Goal: Task Accomplishment & Management: Complete application form

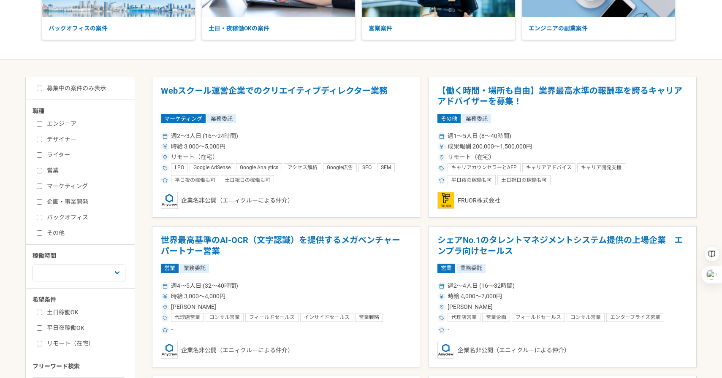
scroll to position [134, 0]
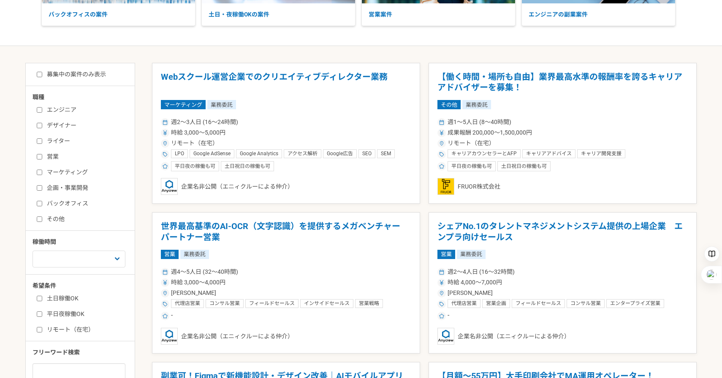
click at [41, 76] on input "募集中の案件のみ表示" at bounding box center [39, 74] width 5 height 5
checkbox input "true"
click at [42, 153] on label "営業" at bounding box center [85, 156] width 97 height 9
click at [42, 154] on input "営業" at bounding box center [39, 156] width 5 height 5
checkbox input "true"
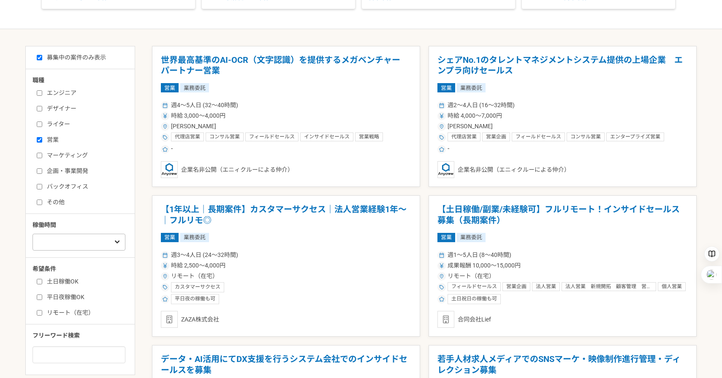
scroll to position [157, 0]
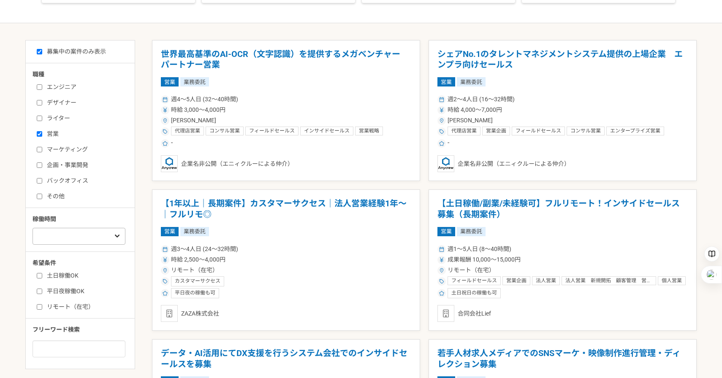
click at [69, 257] on div "職種 エンジニア デザイナー ライター 営業 マーケティング 企画・事業開発 バックオフィス その他 稼働時間 週1人日（8時間）以下 週2人日（16時間）以…" at bounding box center [80, 214] width 109 height 288
click at [84, 245] on div "職種 エンジニア デザイナー ライター 営業 マーケティング 企画・事業開発 バックオフィス その他 稼働時間 週1人日（8時間）以下 週2人日（16時間）以…" at bounding box center [80, 214] width 109 height 288
click at [89, 239] on select "週1人日（8時間）以下 週2人日（16時間）以下 週3人日（24時間）以下 週4人日（32時間）以下 週5人日（40時間）以下" at bounding box center [79, 236] width 93 height 17
click at [65, 305] on label "リモート（在宅）" at bounding box center [85, 307] width 97 height 9
click at [42, 305] on input "リモート（在宅）" at bounding box center [39, 307] width 5 height 5
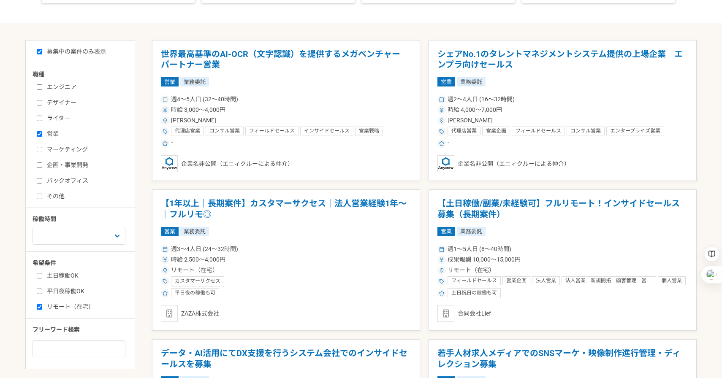
checkbox input "true"
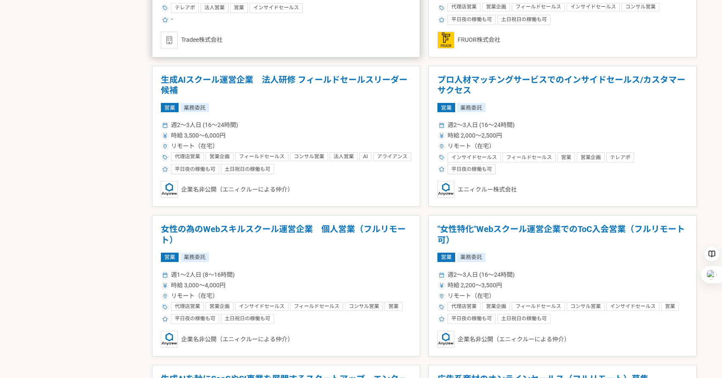
scroll to position [881, 0]
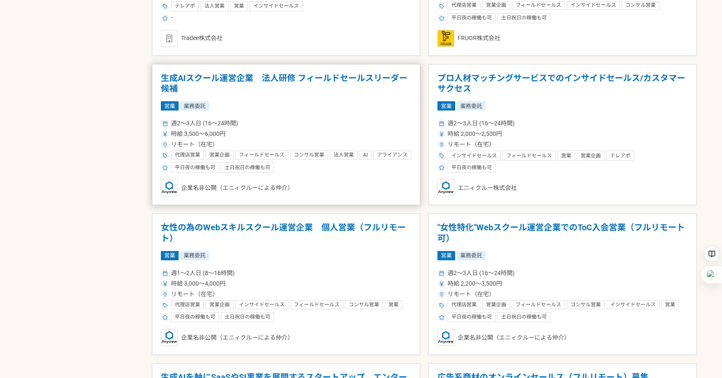
click at [297, 81] on h1 "生成AIスクール運営企業　法人研修 フィールドセールスリーダー候補" at bounding box center [286, 84] width 250 height 22
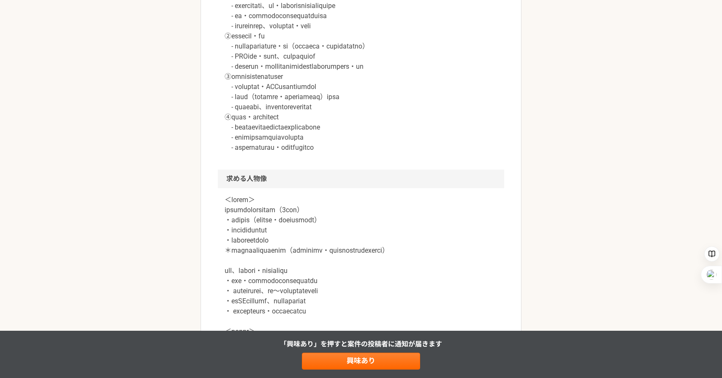
scroll to position [563, 0]
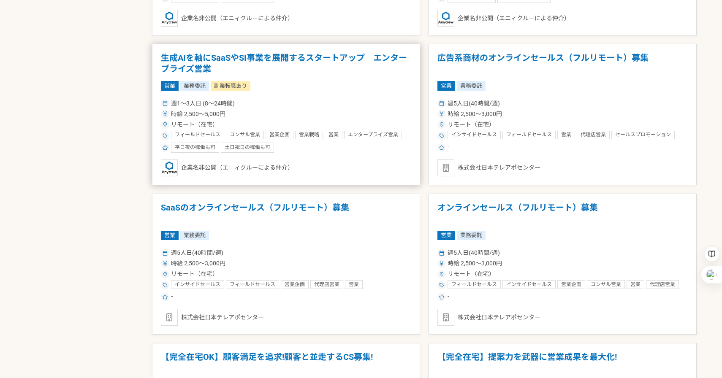
scroll to position [1202, 0]
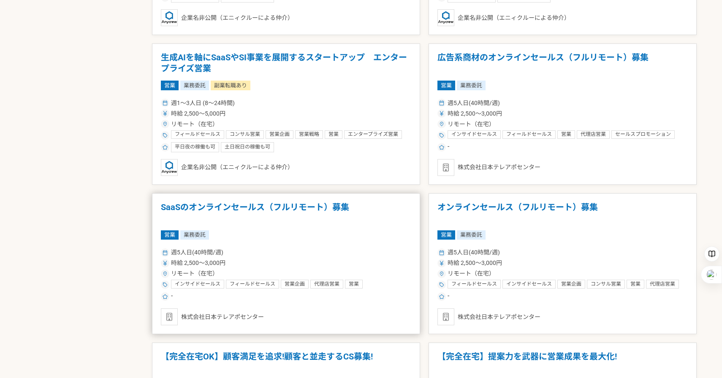
click at [303, 208] on h1 "SaaSのオンラインセールス（フルリモート）募集" at bounding box center [286, 213] width 250 height 22
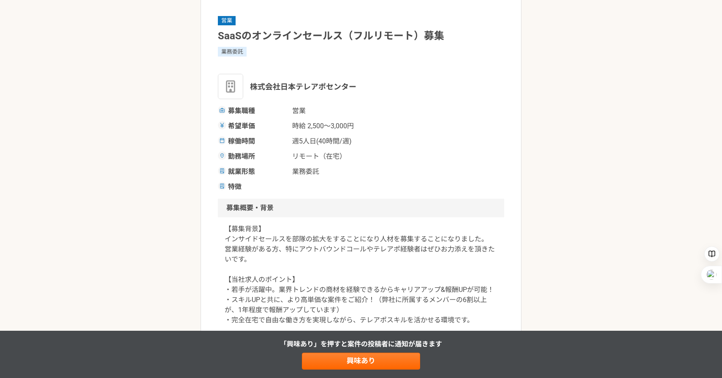
scroll to position [55, 0]
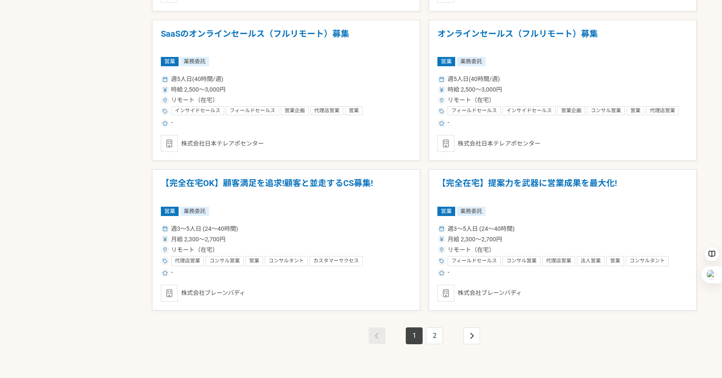
scroll to position [1376, 0]
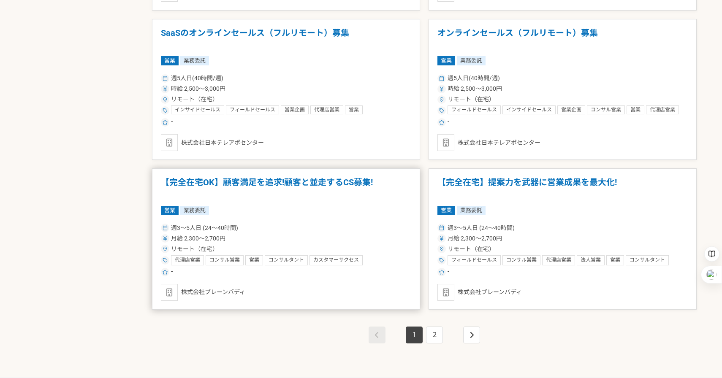
click at [347, 184] on h1 "【完全在宅OK】顧客満足を追求!顧客と並走するCS募集!" at bounding box center [286, 188] width 250 height 22
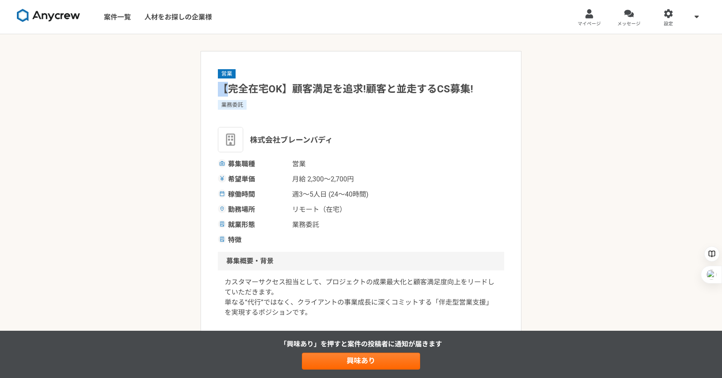
drag, startPoint x: 221, startPoint y: 84, endPoint x: 376, endPoint y: 92, distance: 155.2
click at [237, 97] on h1 "【完全在宅OK】顧客満足を追求!顧客と並走するCS募集!" at bounding box center [361, 89] width 286 height 15
click at [698, 13] on icon at bounding box center [697, 16] width 4 height 7
click at [278, 82] on h1 "【完全在宅OK】顧客満足を追求!顧客と並走するCS募集!" at bounding box center [361, 89] width 286 height 15
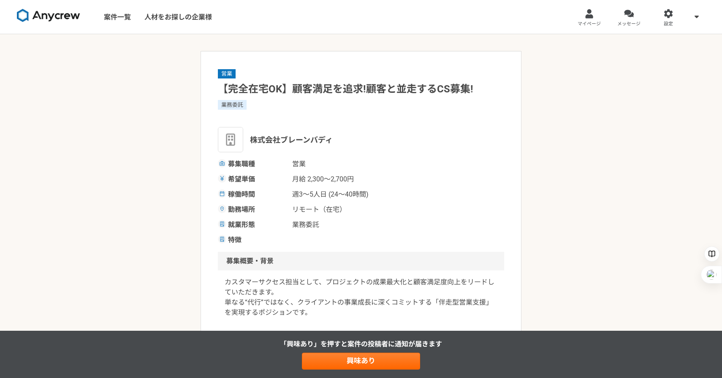
click at [294, 128] on div "株式会社ブレーンバディ" at bounding box center [361, 139] width 286 height 25
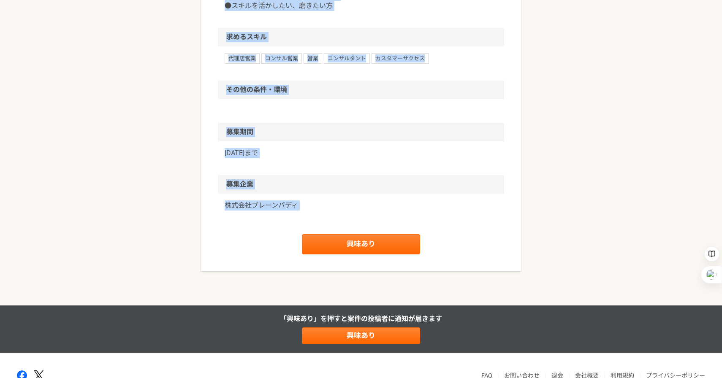
scroll to position [632, 0]
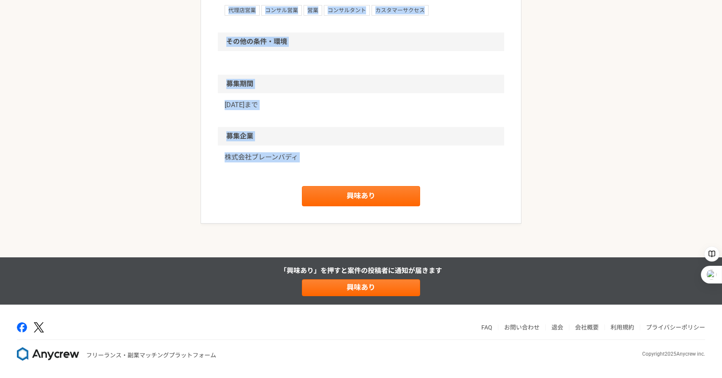
drag, startPoint x: 216, startPoint y: 73, endPoint x: 430, endPoint y: 219, distance: 259.3
copy div "lo 【ipsuMD】sitamet!consectETur! adip elitseddoei temp in utla et 1,618〜6,480d m…"
click at [362, 201] on link "興味あり" at bounding box center [361, 196] width 118 height 20
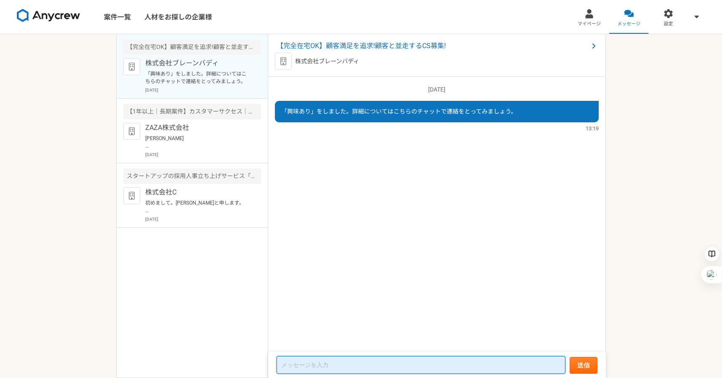
click at [431, 369] on textarea at bounding box center [421, 365] width 289 height 18
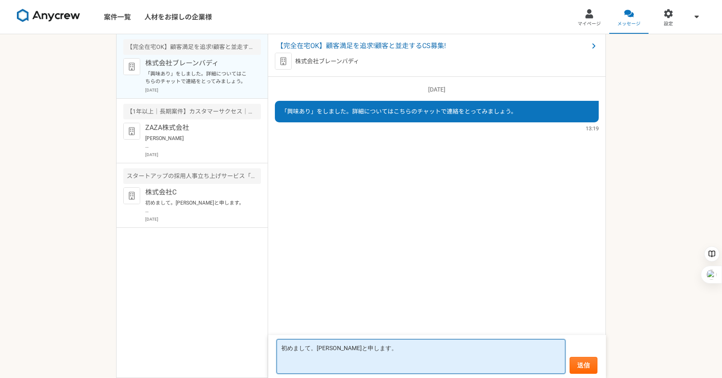
paste textarea "顧客の課題解決や成長に深く関わる姿勢に惹かれました。単なる代行ではなく、長期的な信頼関係を築ける点に強い関心を持ち、ぜひ挑戦したいと考えております。"
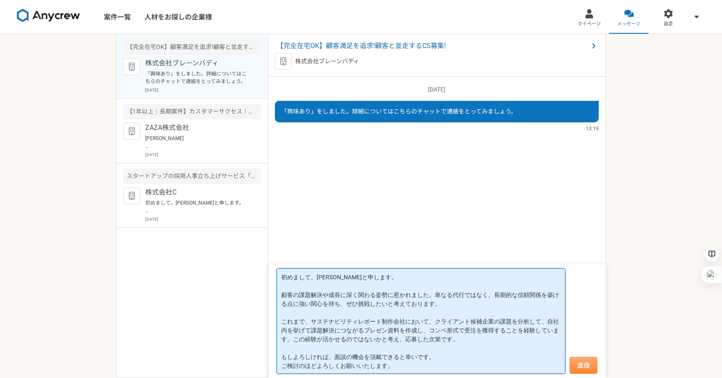
type textarea "初めまして。[PERSON_NAME]と申します。 顧客の課題解決や成長に深く関わる姿勢に惹かれました。単なる代行ではなく、長期的な信頼関係を築ける点に強い関…"
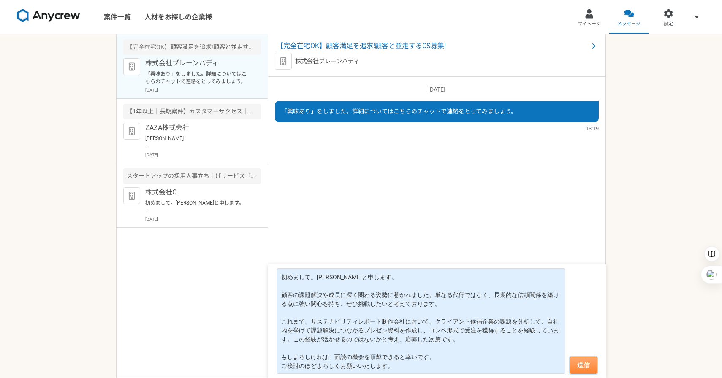
click at [577, 370] on button "送信" at bounding box center [584, 365] width 28 height 17
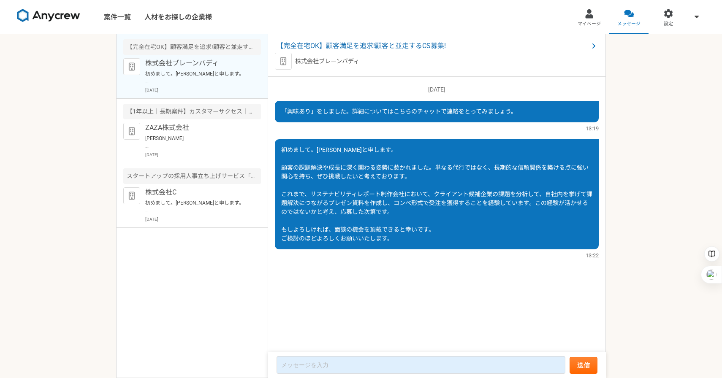
click at [294, 63] on div "株式会社ブレーンバディ" at bounding box center [437, 61] width 324 height 17
drag, startPoint x: 297, startPoint y: 63, endPoint x: 348, endPoint y: 63, distance: 51.5
click at [361, 63] on div "株式会社ブレーンバディ" at bounding box center [437, 61] width 324 height 17
copy p "株式会社ブレーンバディ"
click at [340, 44] on span "【完全在宅OK】顧客満足を追求!顧客と並走するCS募集!" at bounding box center [433, 46] width 312 height 10
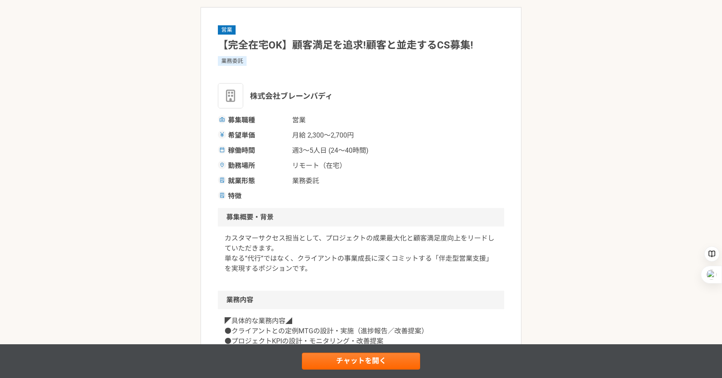
scroll to position [32, 0]
